Goal: Task Accomplishment & Management: Use online tool/utility

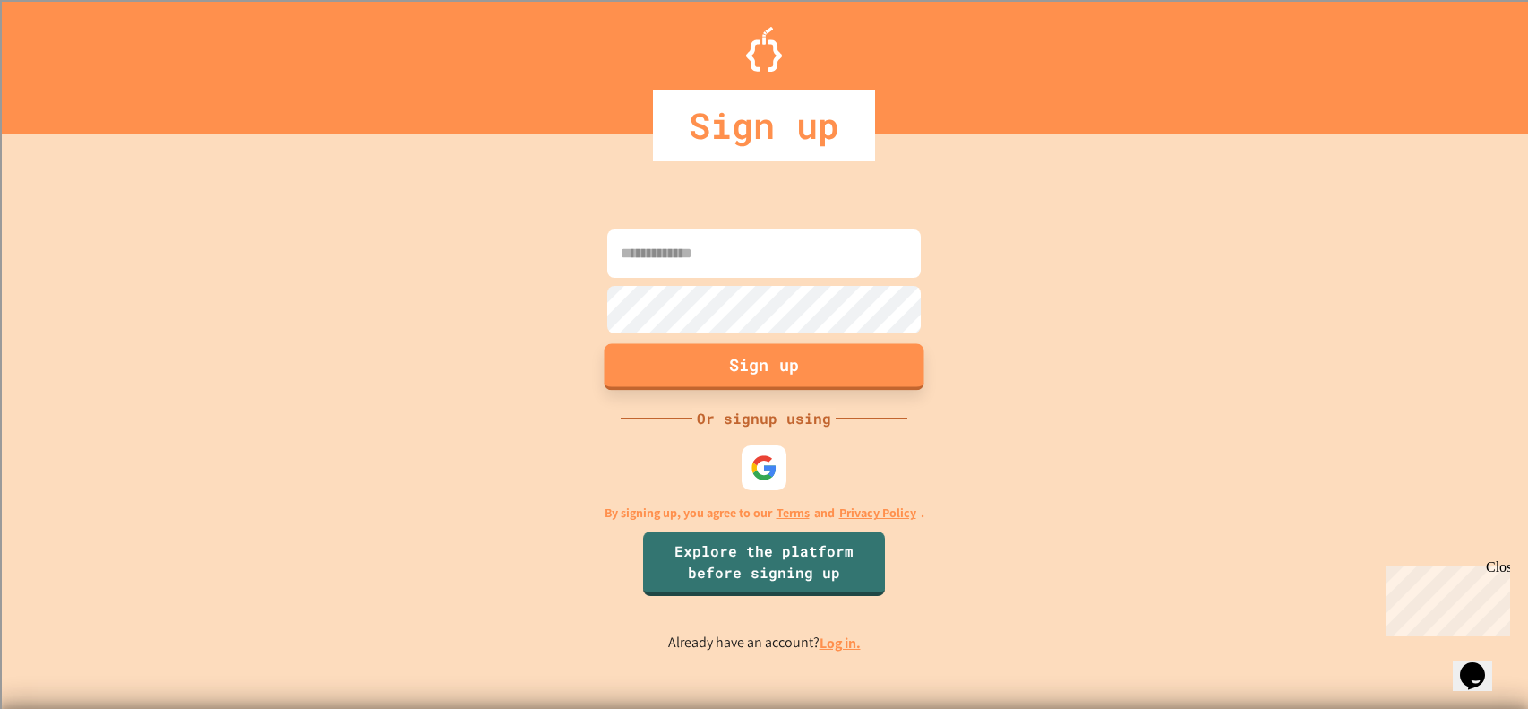
type input "**********"
click at [747, 366] on button "Sign up" at bounding box center [765, 367] width 320 height 47
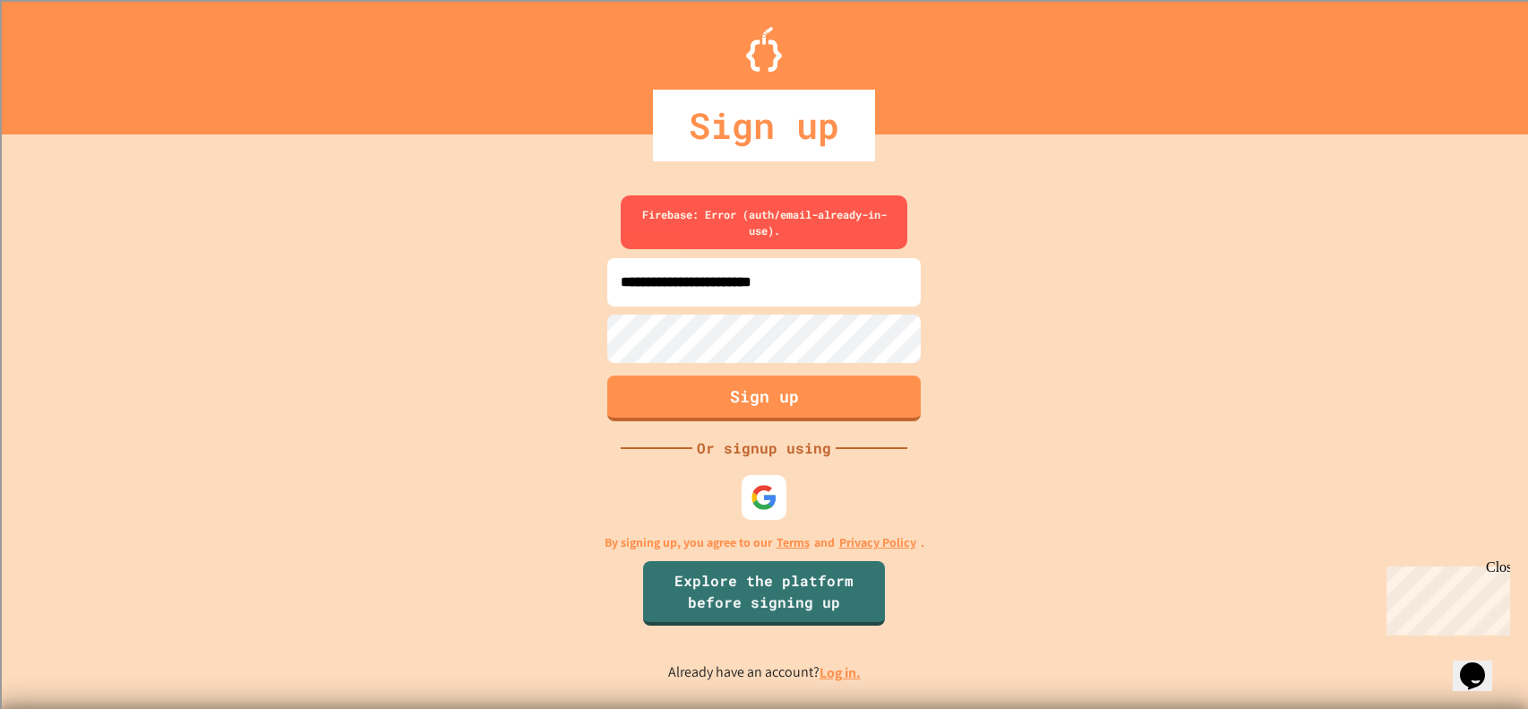
click at [836, 672] on link "Log in." at bounding box center [840, 672] width 41 height 19
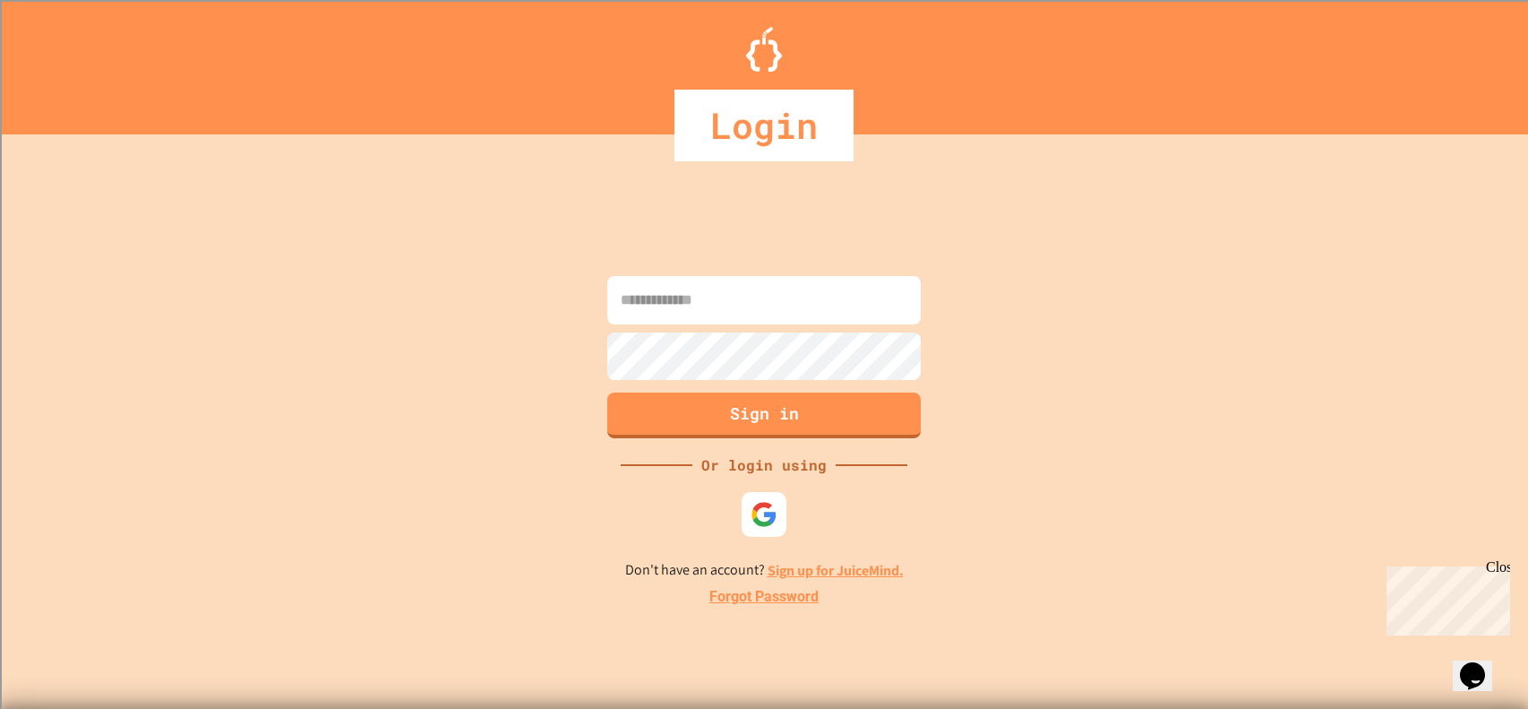
type input "**********"
click at [791, 419] on button "Sign in" at bounding box center [765, 414] width 320 height 47
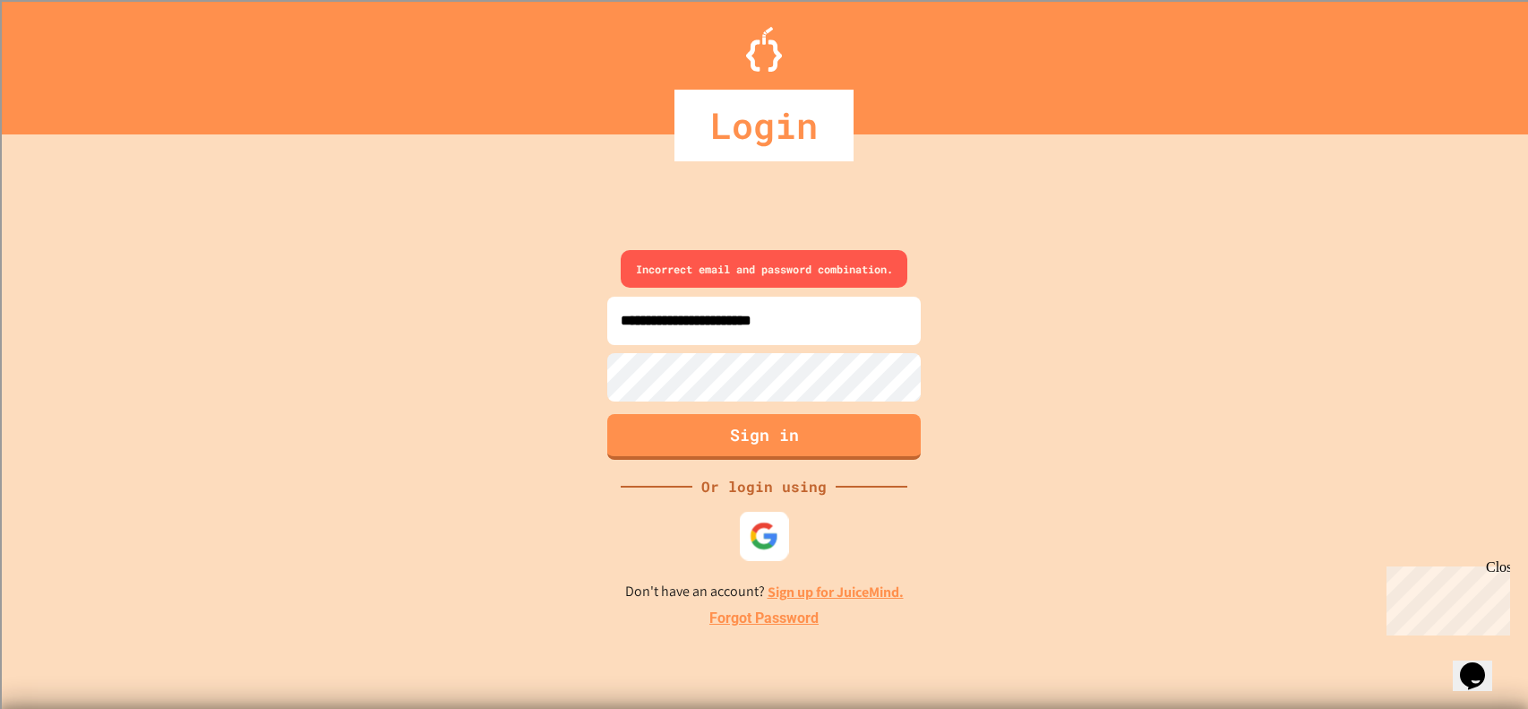
click at [754, 532] on img at bounding box center [765, 535] width 30 height 30
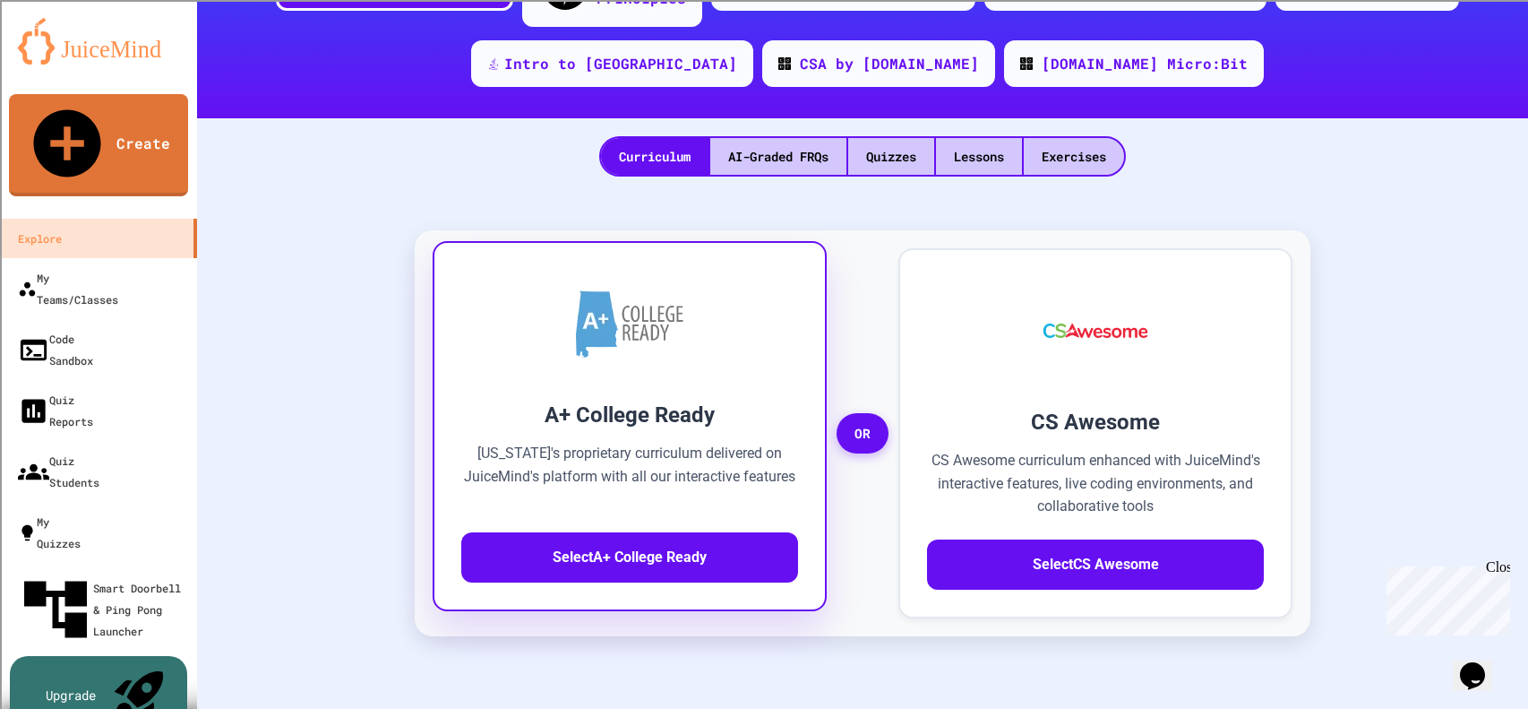
scroll to position [247, 0]
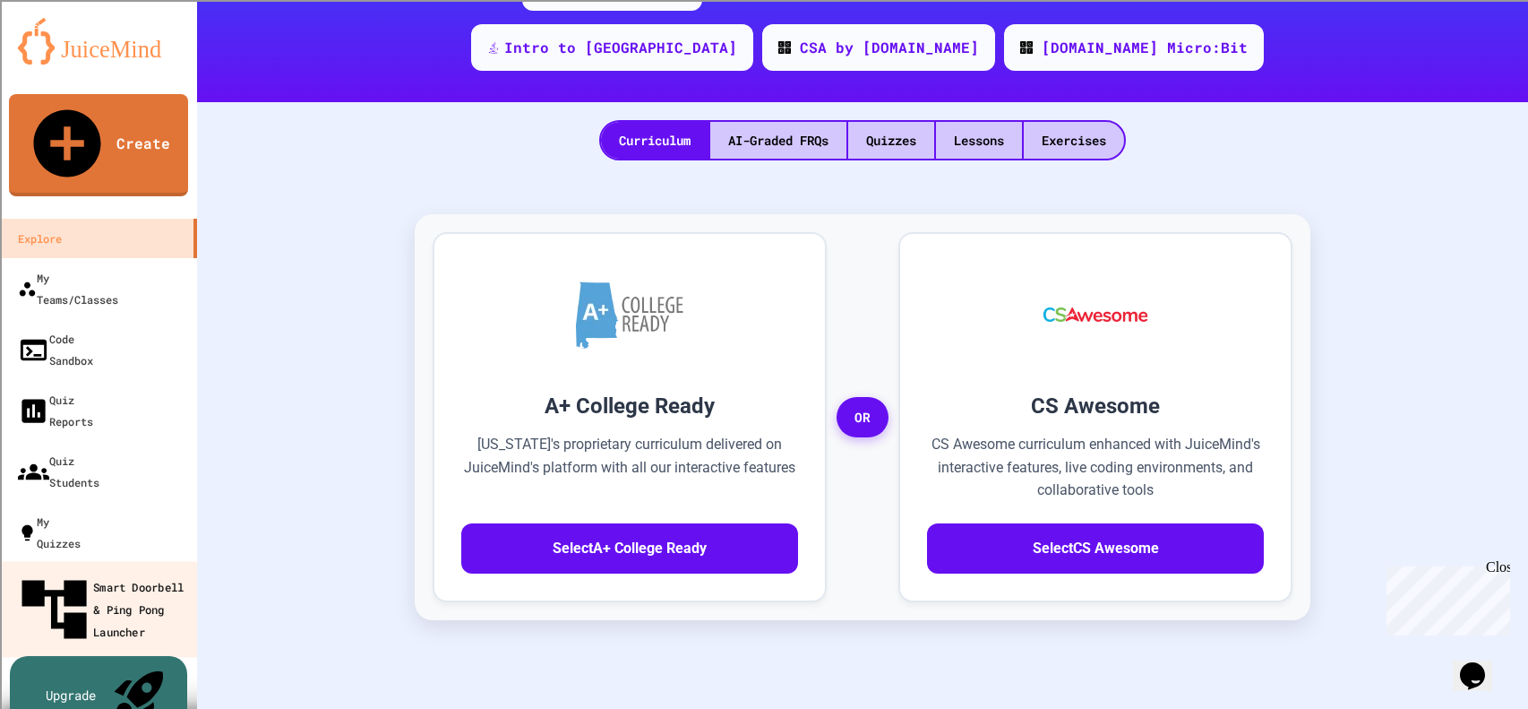
click at [53, 571] on div "Smart Doorbell & Ping Pong Launcher" at bounding box center [103, 610] width 177 height 78
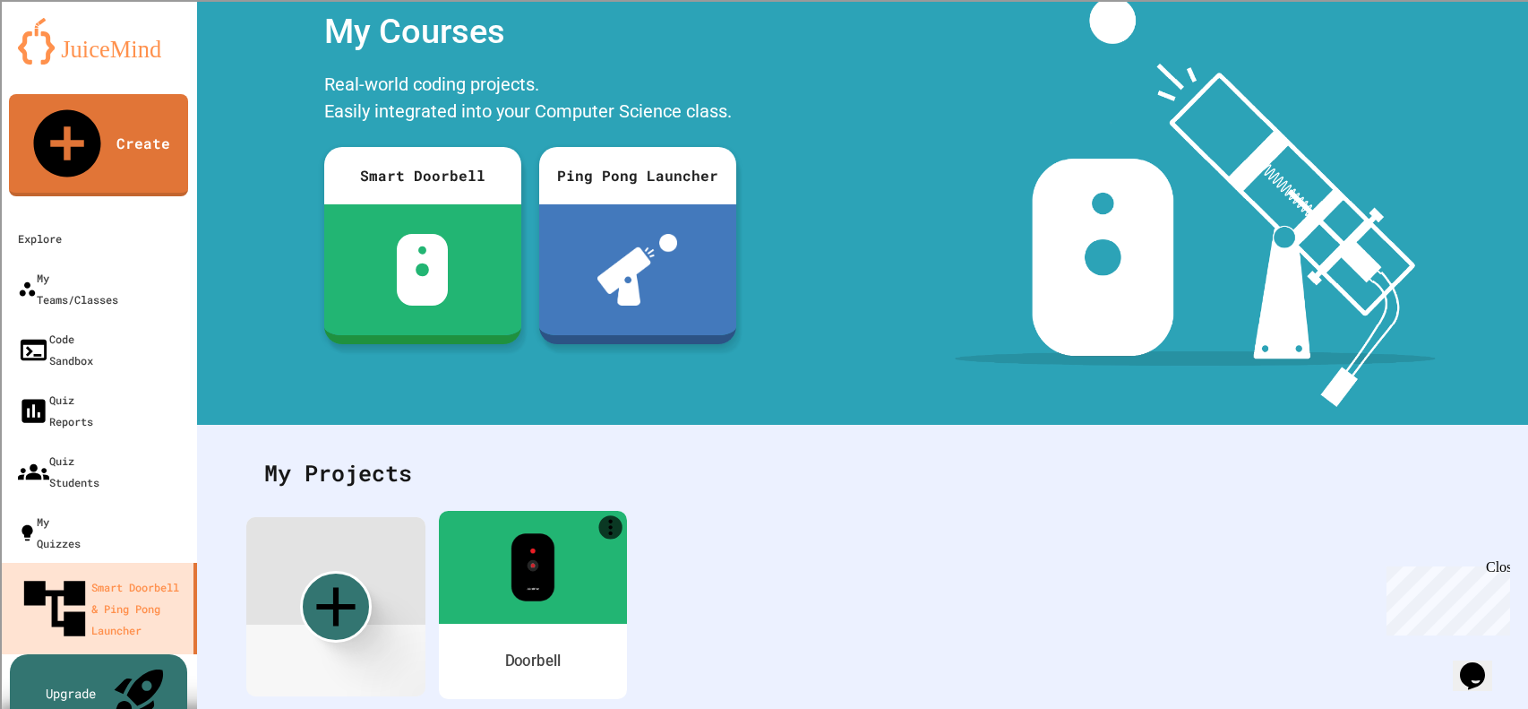
click at [562, 632] on div "Doorbell" at bounding box center [533, 661] width 188 height 75
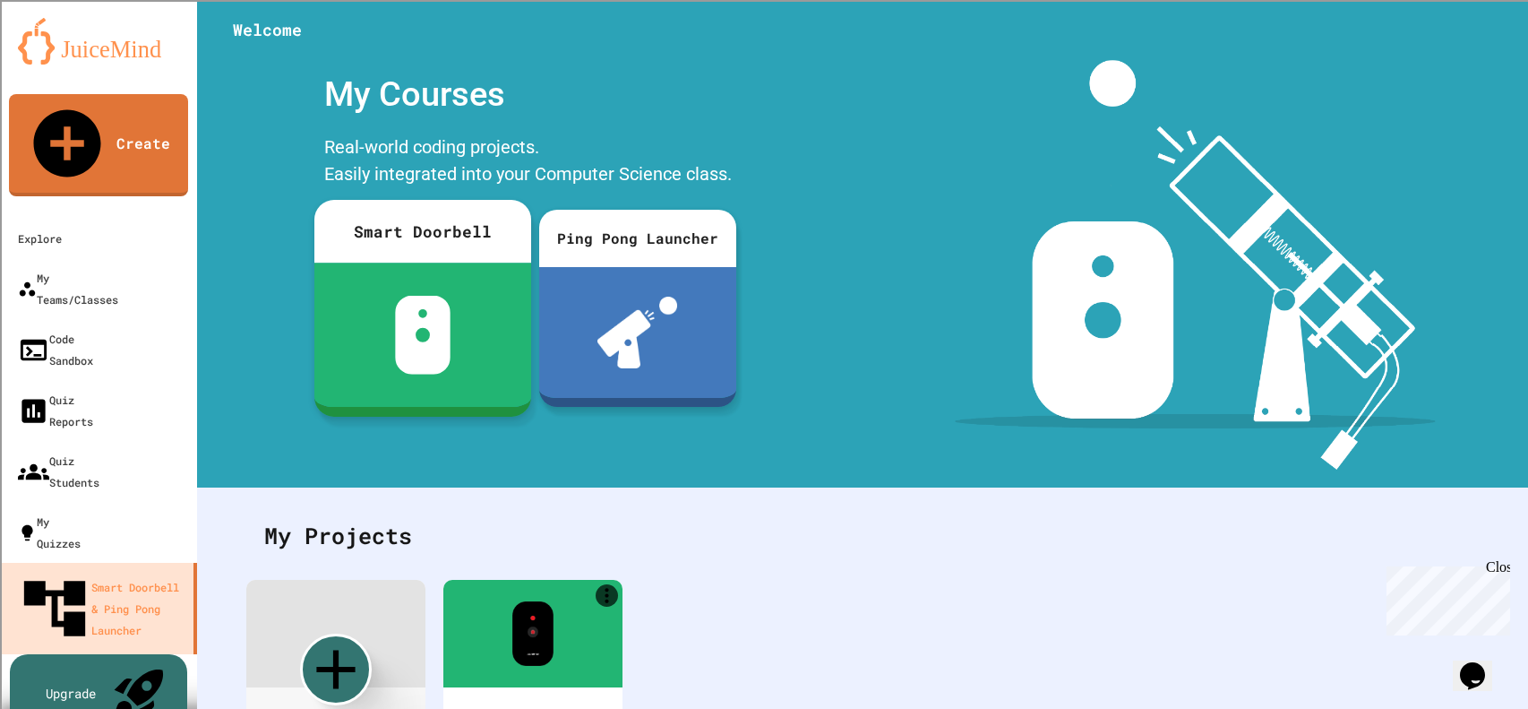
click at [436, 273] on div at bounding box center [422, 334] width 217 height 144
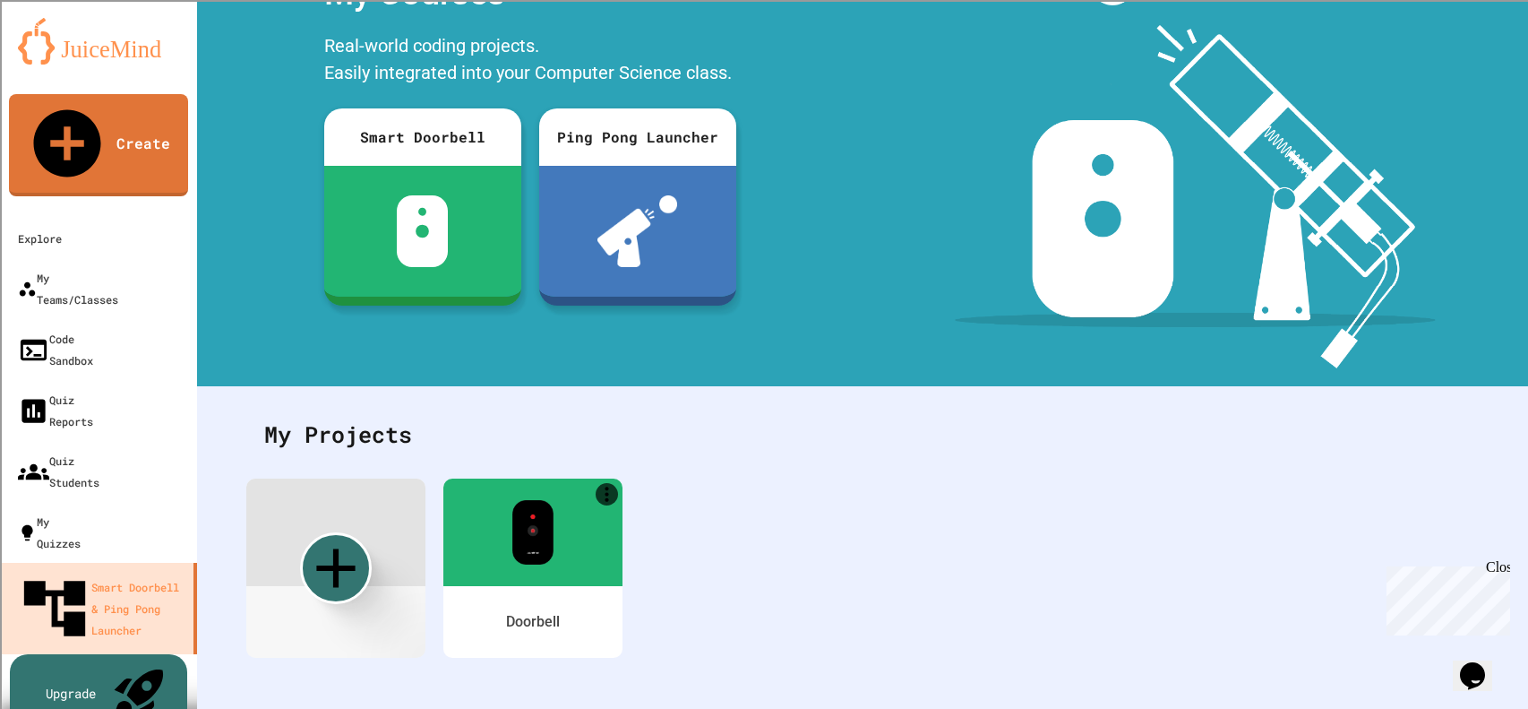
scroll to position [108, 0]
